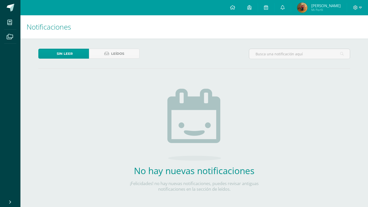
scroll to position [11, 0]
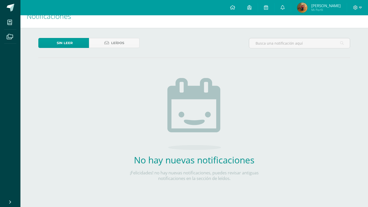
click at [307, 10] on img at bounding box center [302, 8] width 10 height 10
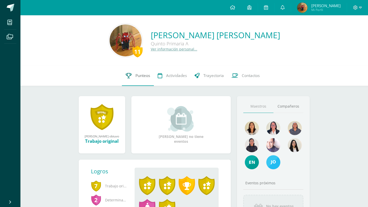
click at [138, 74] on span "Punteos" at bounding box center [142, 75] width 15 height 5
